Goal: Obtain resource: Download file/media

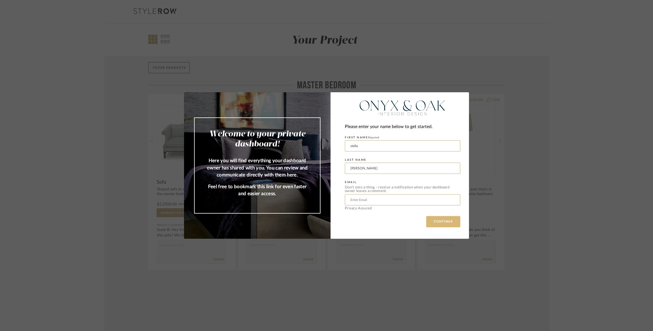
click at [448, 222] on button "CONTINUE" at bounding box center [443, 221] width 34 height 11
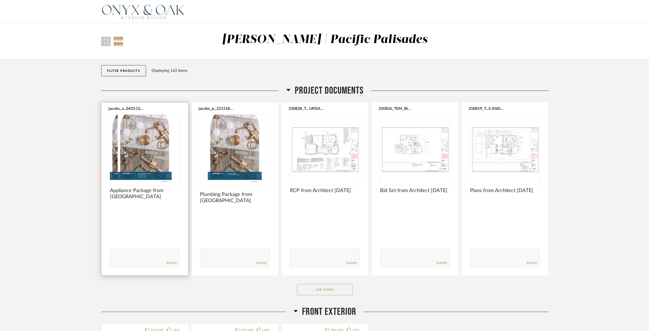
click at [154, 149] on div at bounding box center [145, 150] width 70 height 70
click at [146, 142] on img "0" at bounding box center [145, 150] width 70 height 70
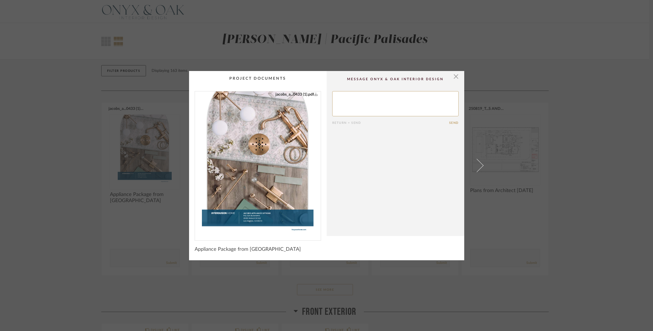
click at [304, 93] on link "jacobs_a...0433 (1).pdf" at bounding box center [296, 94] width 42 height 6
click at [451, 77] on span "button" at bounding box center [455, 76] width 11 height 11
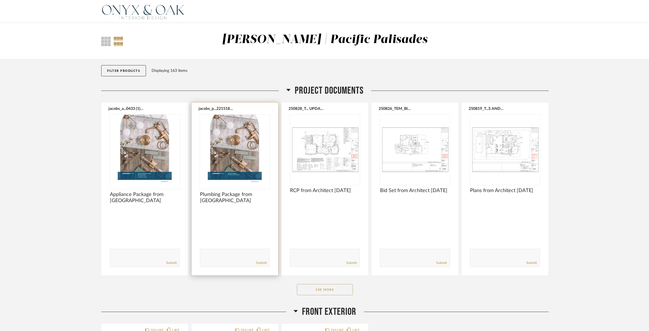
click at [239, 150] on img "0" at bounding box center [235, 150] width 70 height 70
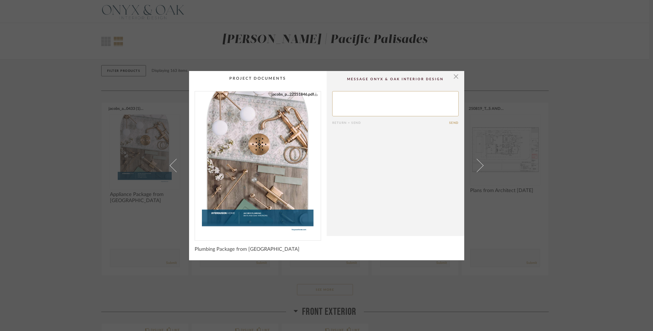
click at [290, 95] on link "jacobs_p...22151846.pdf" at bounding box center [294, 94] width 46 height 6
click at [454, 77] on span "button" at bounding box center [455, 76] width 11 height 11
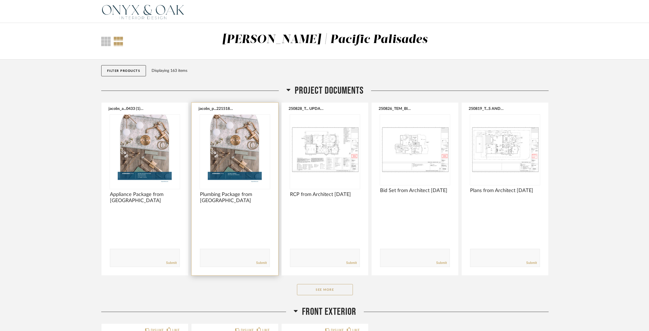
click at [246, 134] on img "0" at bounding box center [235, 150] width 70 height 70
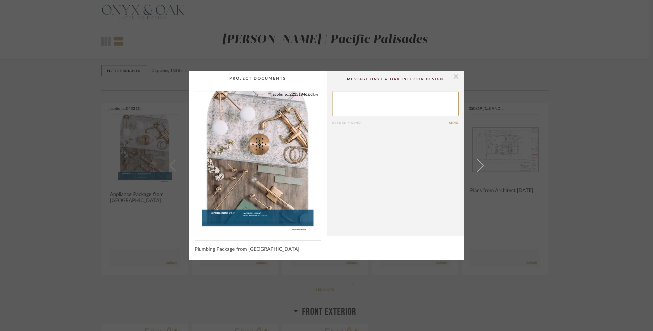
click at [271, 137] on img "0" at bounding box center [258, 163] width 112 height 145
click at [451, 77] on span "button" at bounding box center [455, 76] width 11 height 11
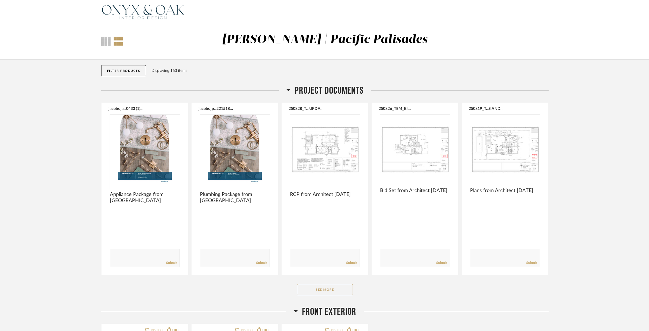
click at [572, 48] on div "Thumbnail View Full View Jacobs | Pacific Palisades" at bounding box center [324, 41] width 649 height 37
drag, startPoint x: 596, startPoint y: 42, endPoint x: 597, endPoint y: 34, distance: 8.4
click at [596, 40] on div "Thumbnail View Full View Jacobs | Pacific Palisades" at bounding box center [324, 41] width 649 height 37
